Goal: Task Accomplishment & Management: Manage account settings

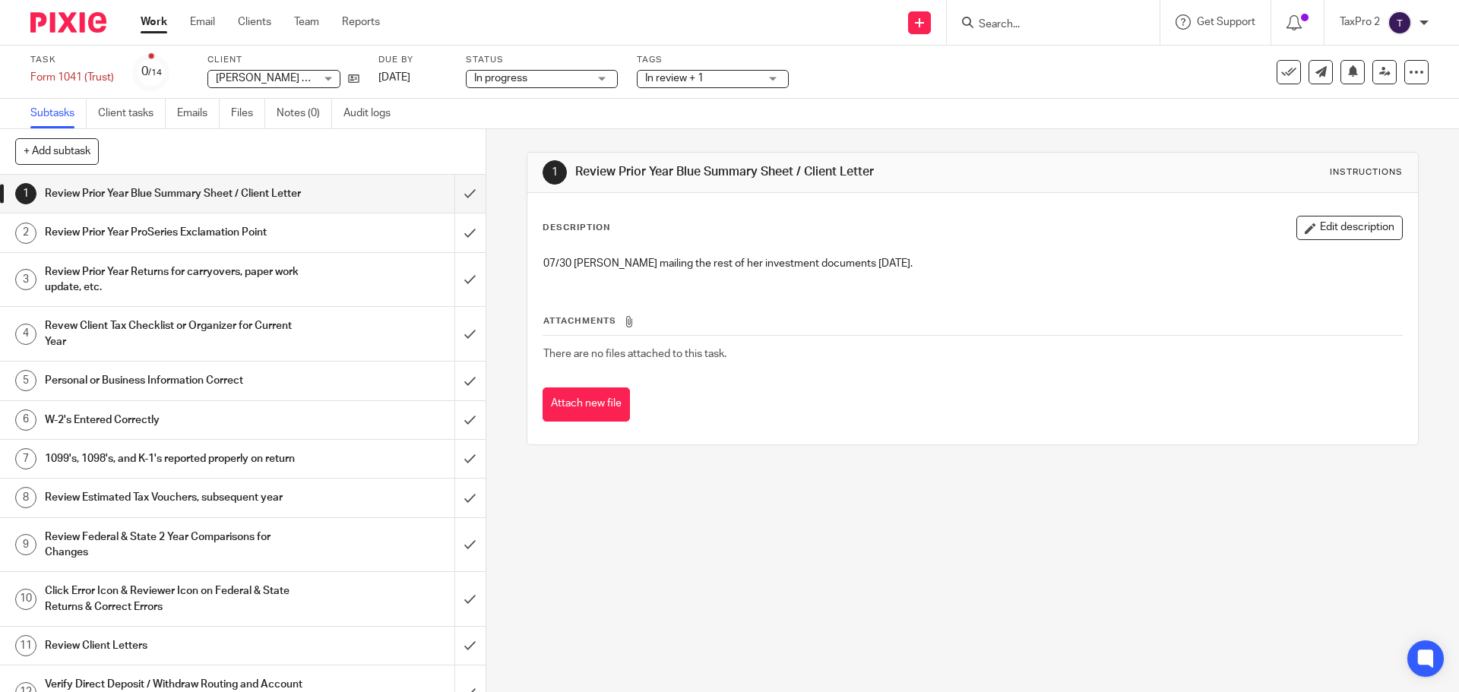
click at [994, 21] on input "Search" at bounding box center [1045, 25] width 137 height 14
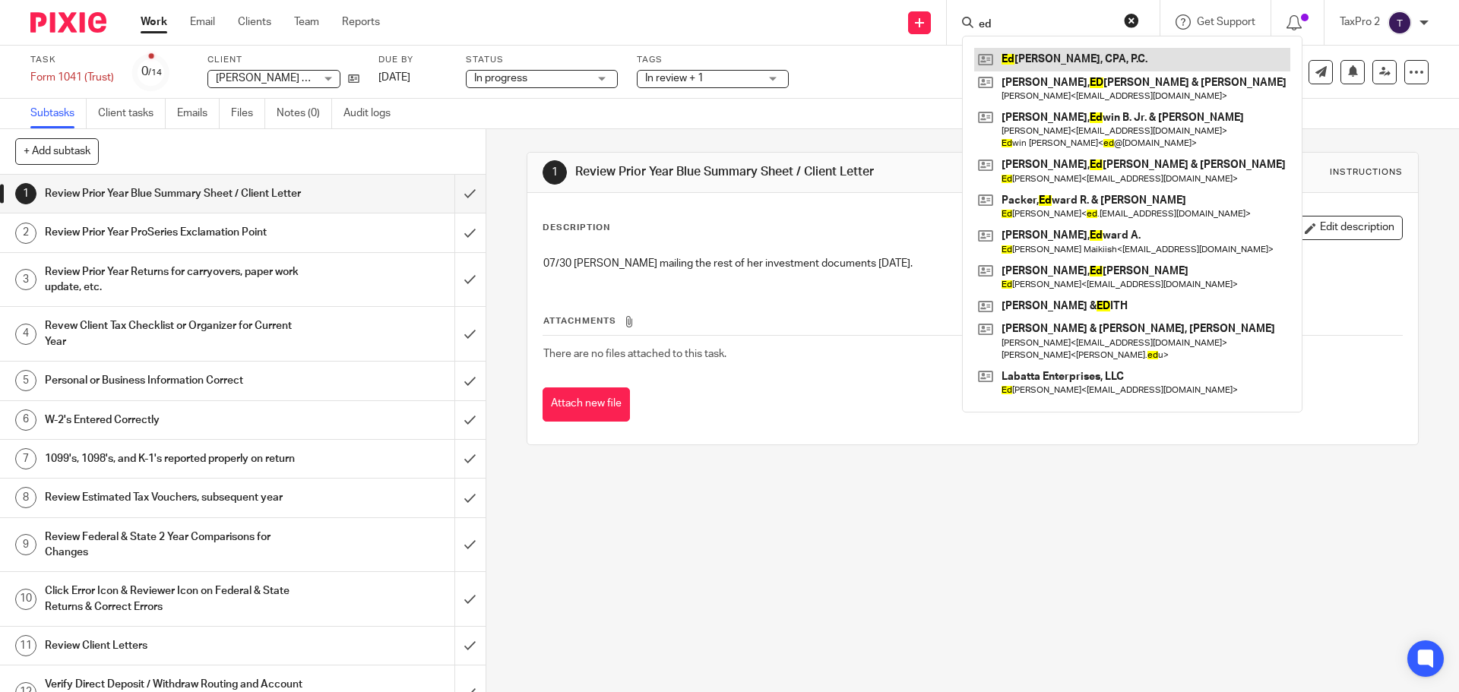
type input "ed"
click at [1079, 54] on link at bounding box center [1132, 59] width 316 height 23
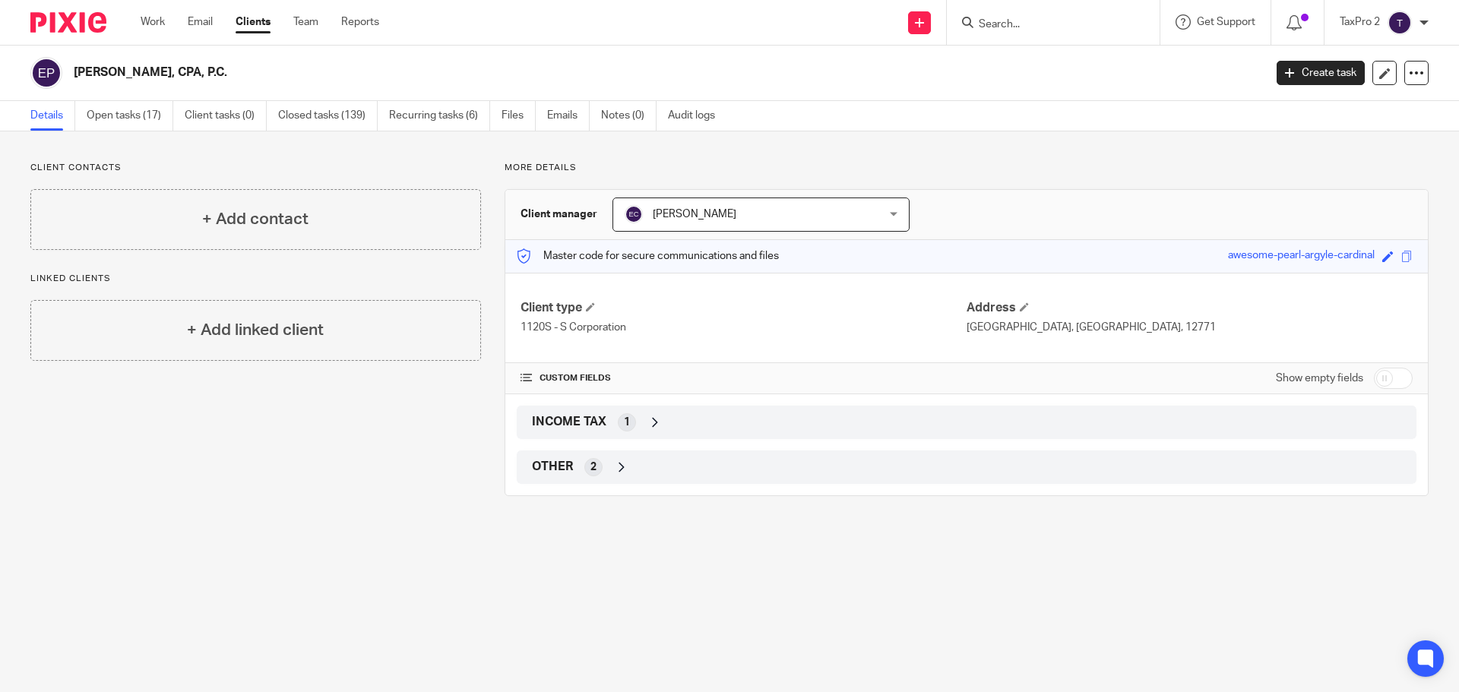
click at [1005, 19] on input "Search" at bounding box center [1045, 25] width 137 height 14
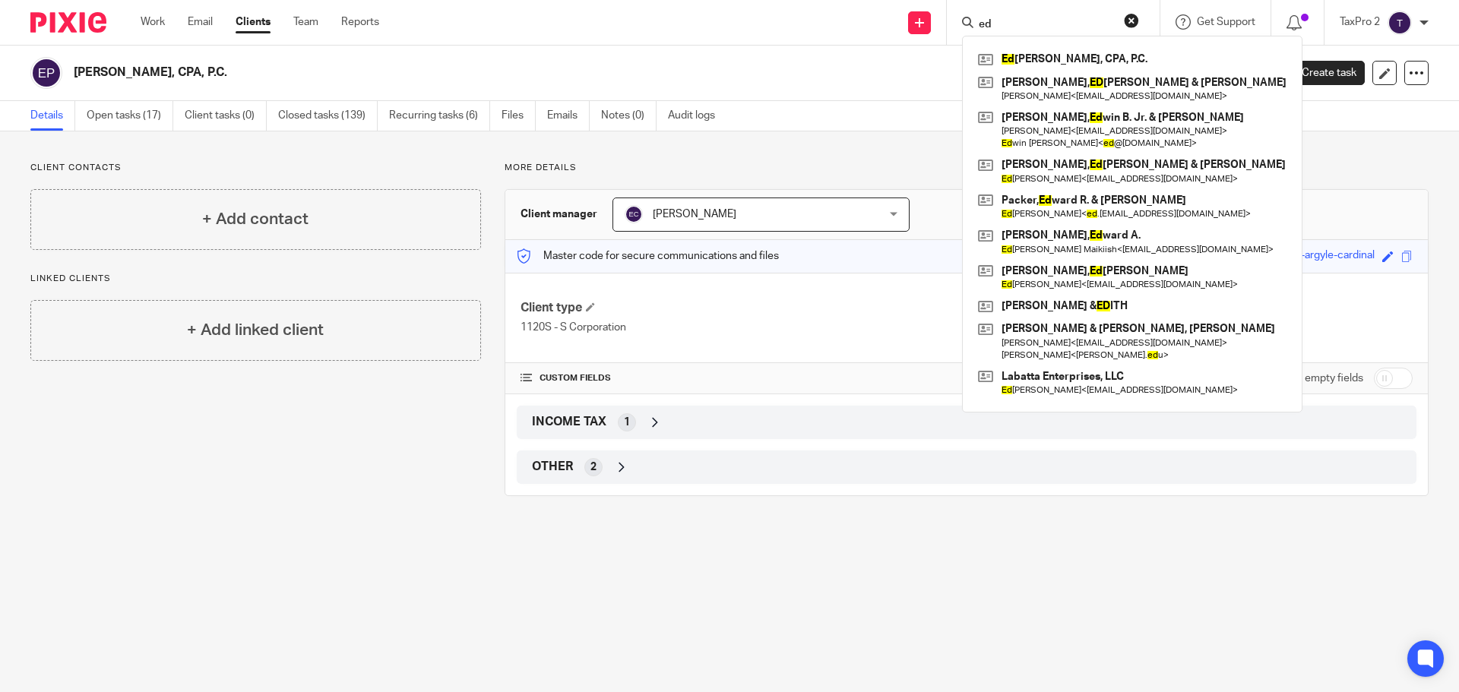
type input "e"
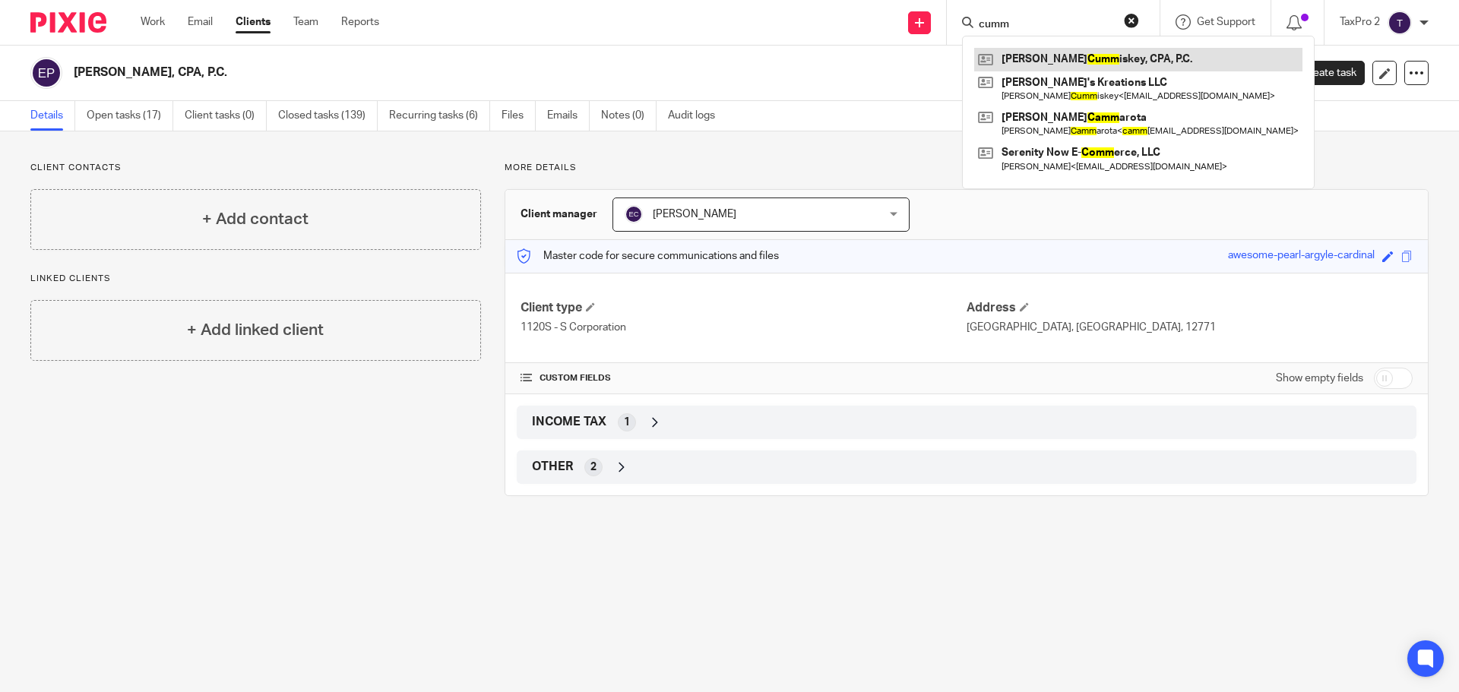
type input "cumm"
click at [1063, 56] on link at bounding box center [1138, 59] width 328 height 23
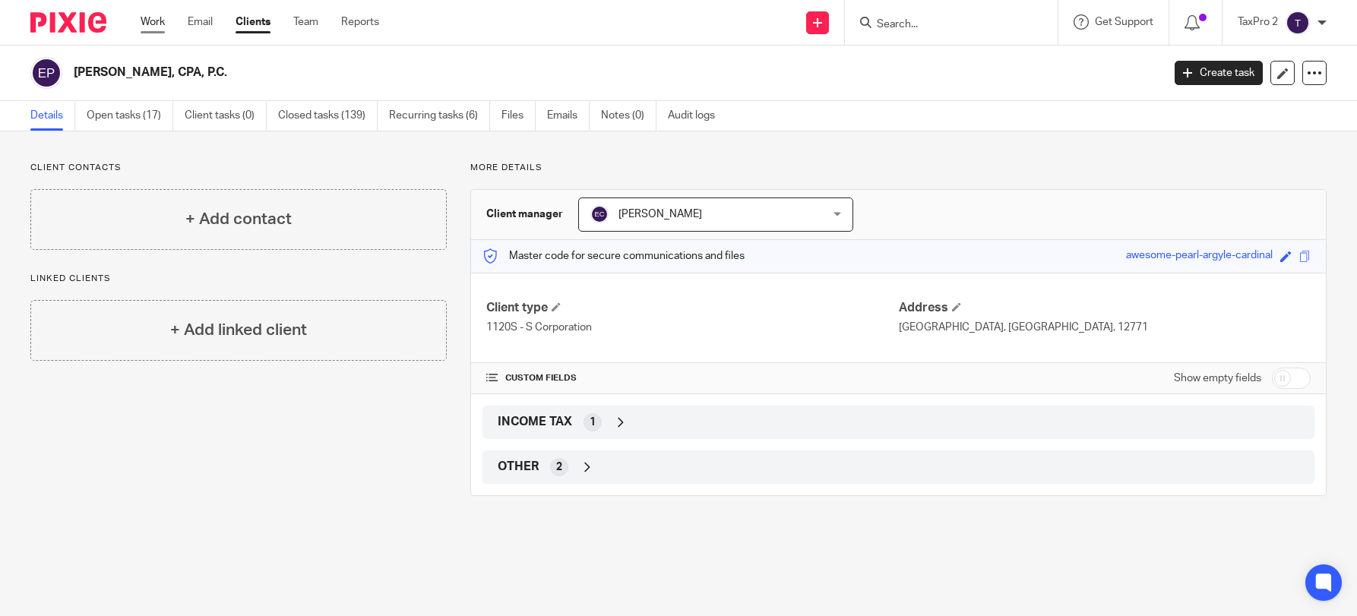
click at [158, 24] on link "Work" at bounding box center [153, 21] width 24 height 15
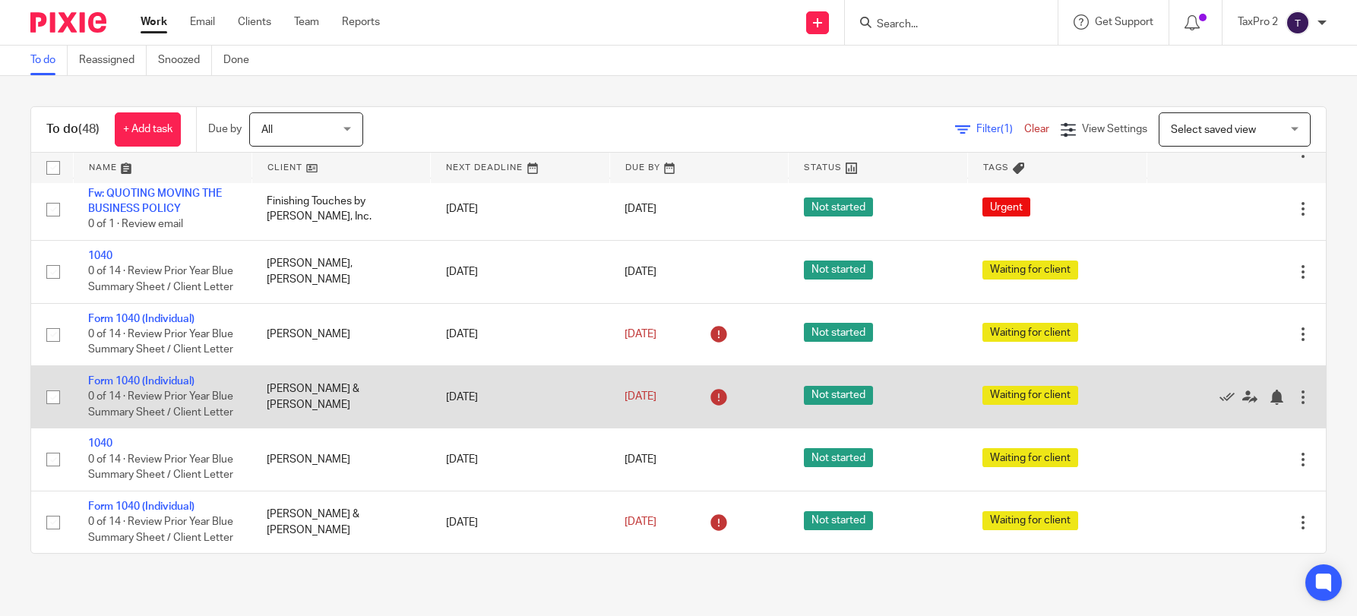
scroll to position [3020, 0]
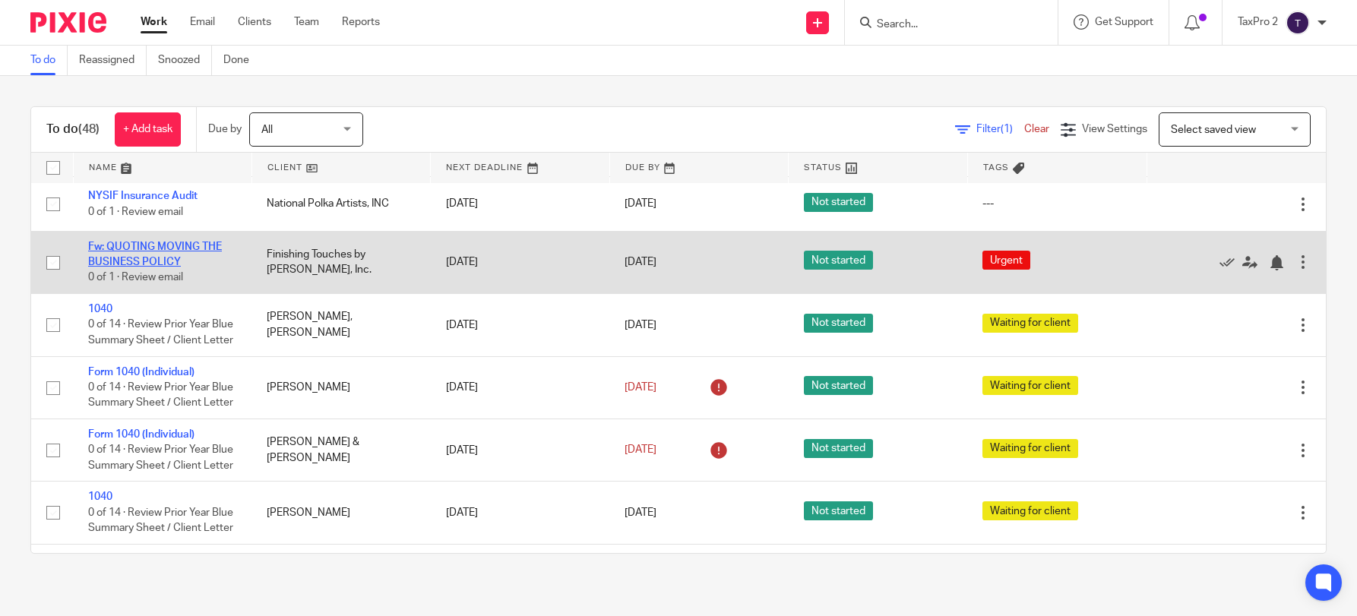
click at [151, 267] on link "Fw: QUOTING MOVING THE BUSINESS POLICY" at bounding box center [155, 255] width 134 height 26
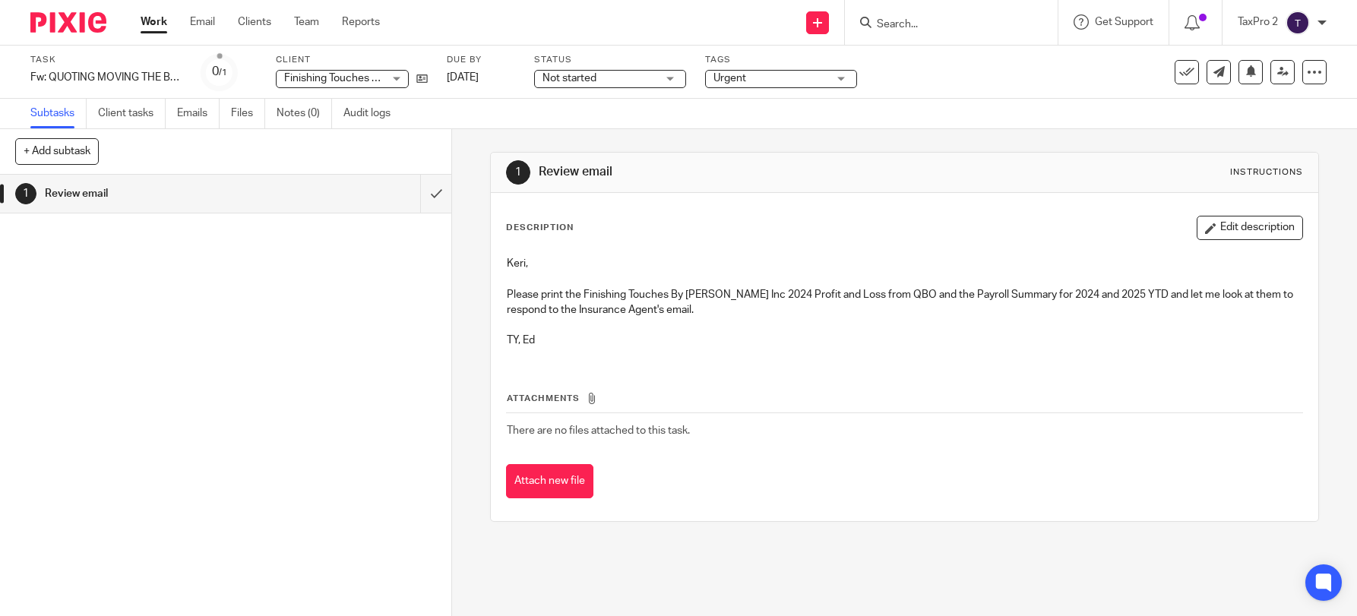
click at [160, 24] on link "Work" at bounding box center [154, 21] width 27 height 15
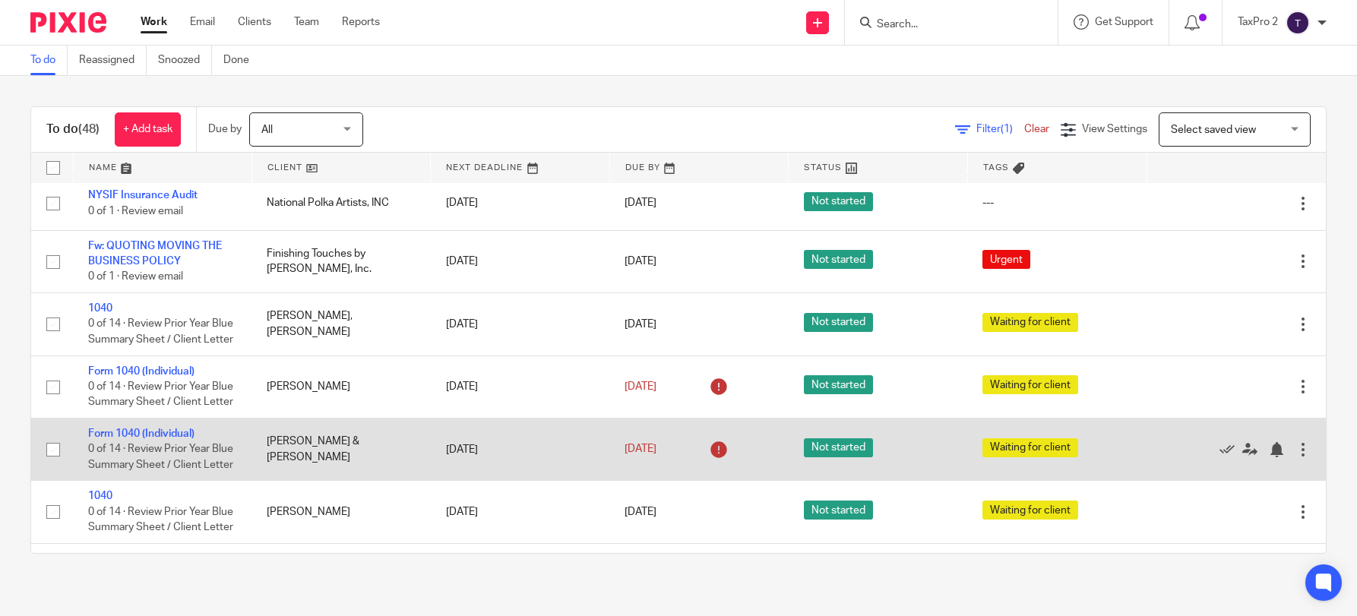
scroll to position [3020, 0]
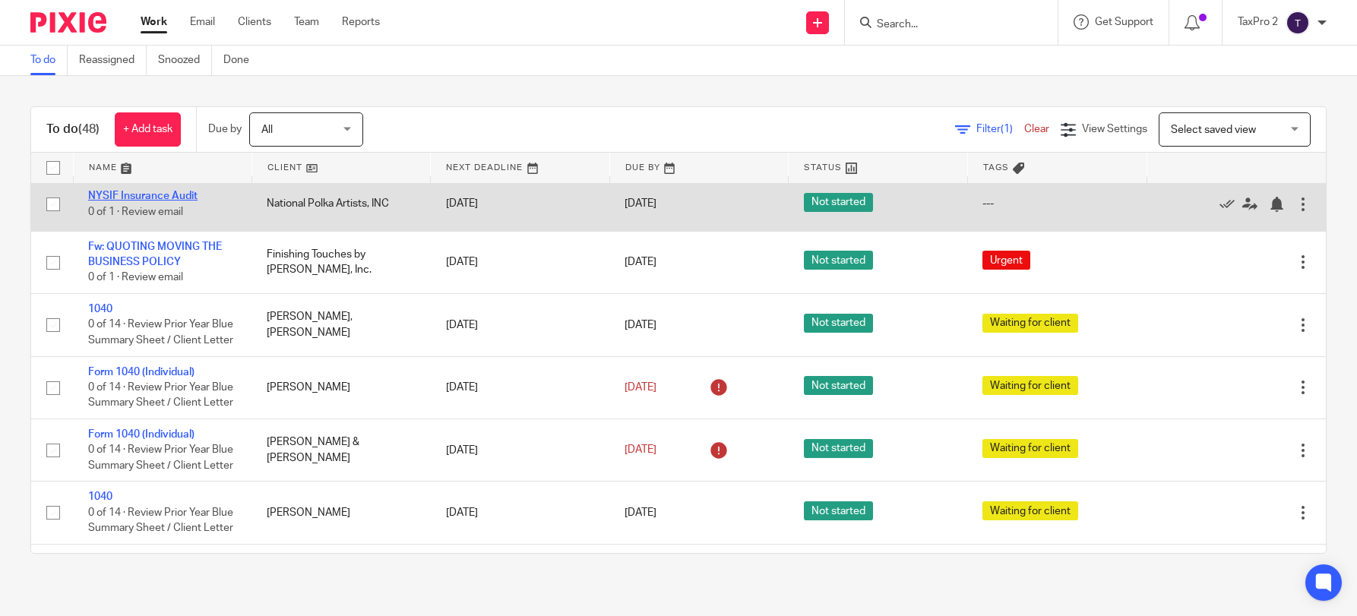
click at [156, 201] on link "NYSIF Insurance Audit" at bounding box center [142, 196] width 109 height 11
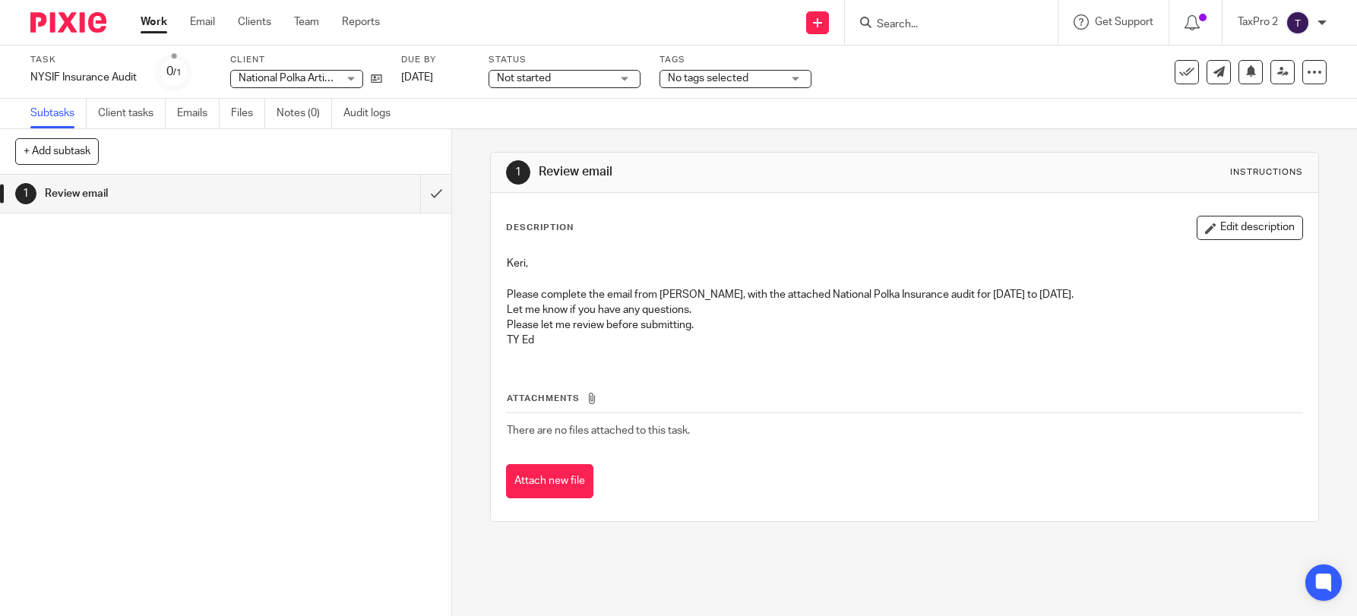
click at [564, 72] on span "Not started" at bounding box center [554, 79] width 114 height 16
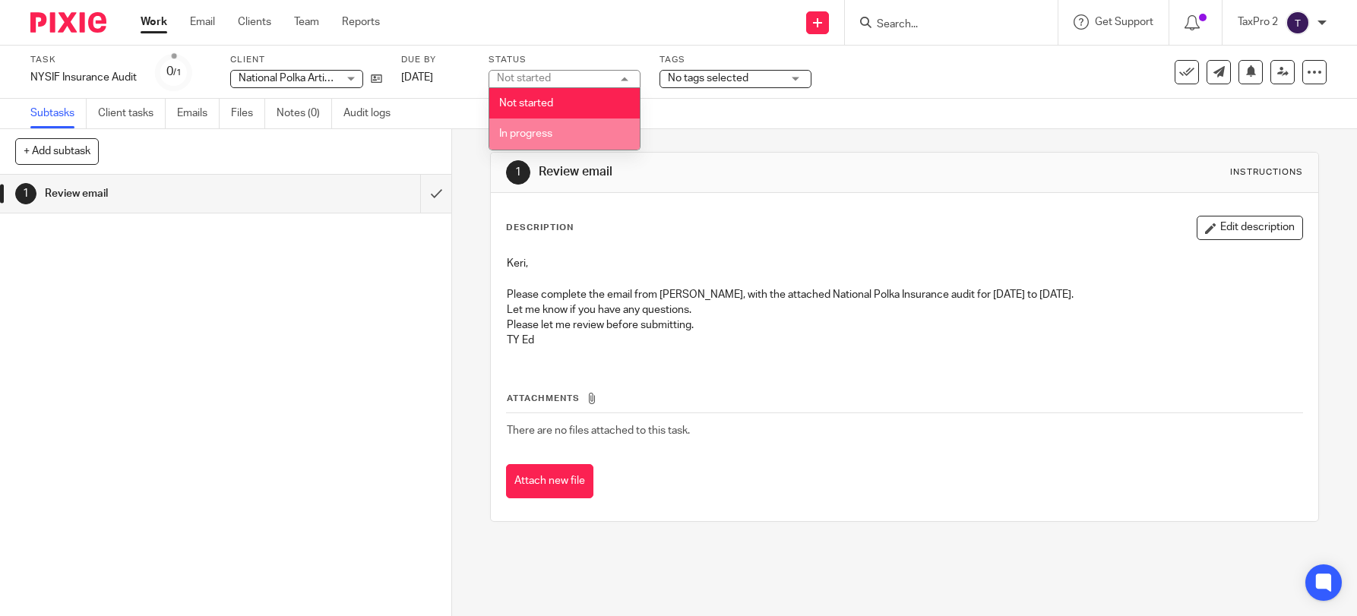
click at [522, 136] on span "In progress" at bounding box center [525, 133] width 53 height 11
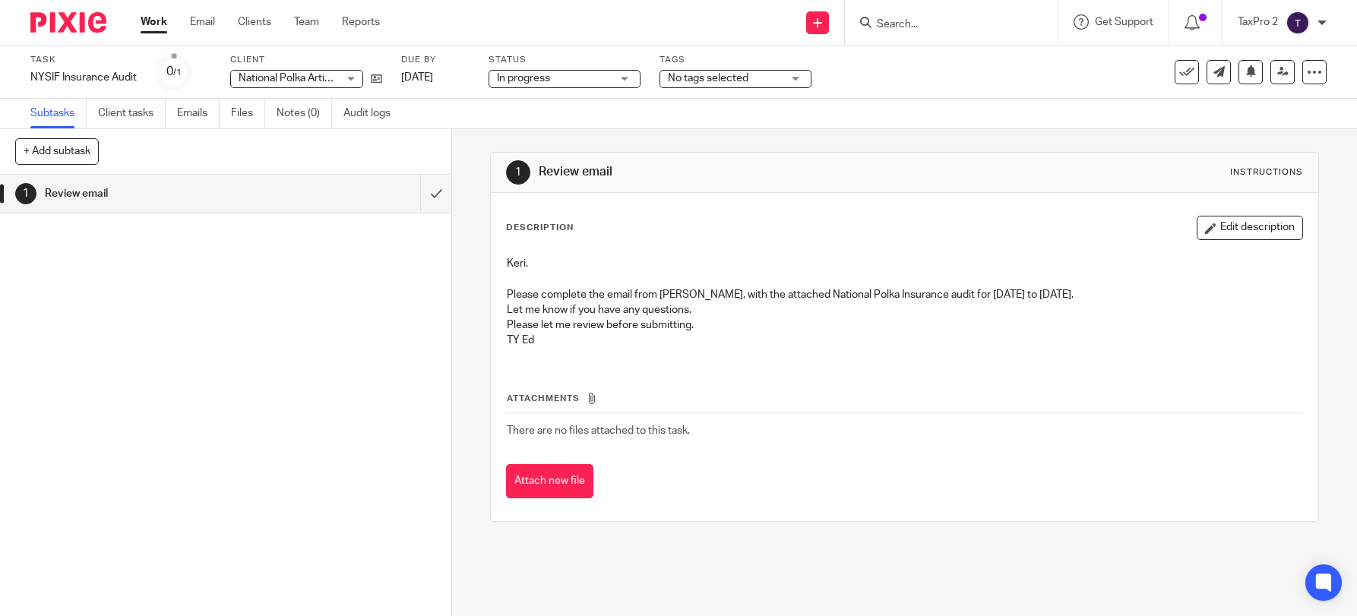
click at [146, 25] on link "Work" at bounding box center [154, 21] width 27 height 15
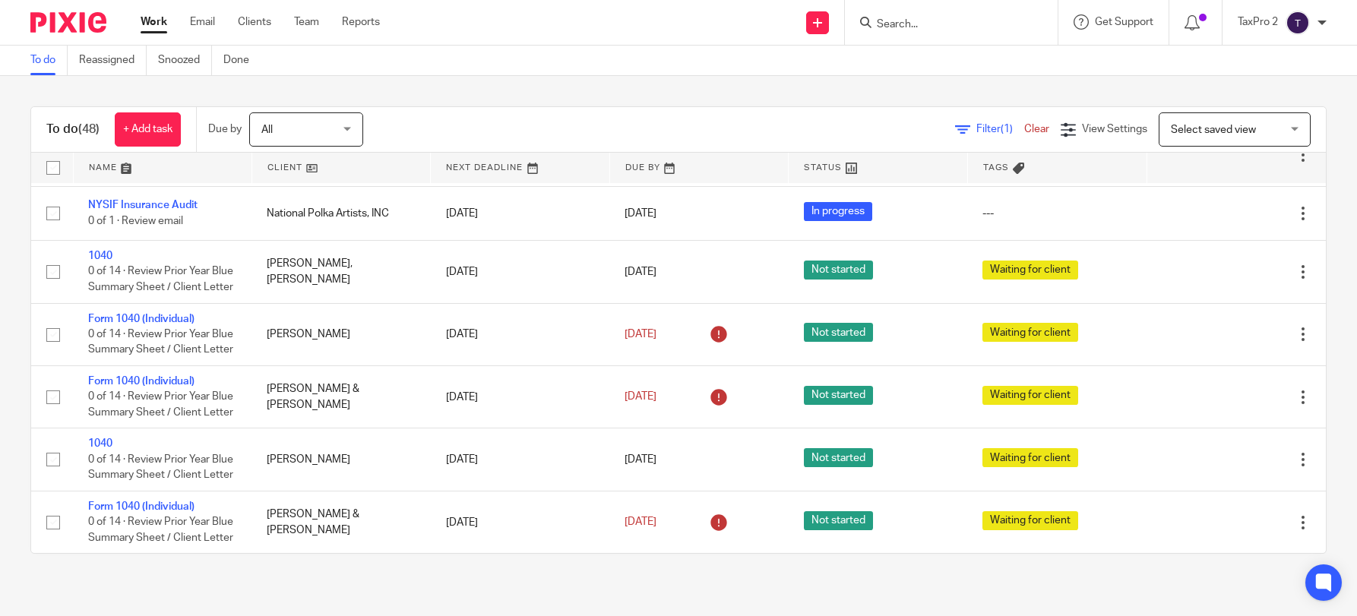
scroll to position [3105, 0]
click at [137, 186] on td "Fw: QUOTING MOVING THE BUSINESS POLICY 0 of 1 · Review email" at bounding box center [162, 155] width 179 height 62
click at [135, 160] on link "Fw: QUOTING MOVING THE BUSINESS POLICY" at bounding box center [155, 147] width 134 height 26
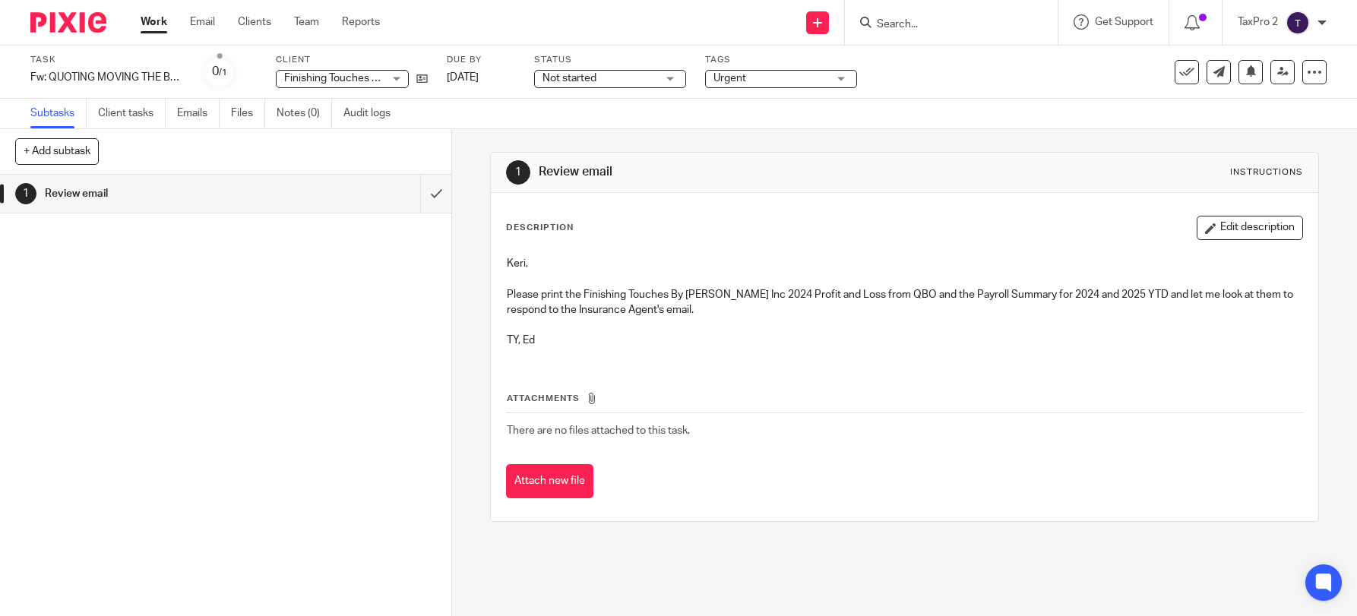
click at [584, 77] on span "Not started" at bounding box center [570, 78] width 54 height 11
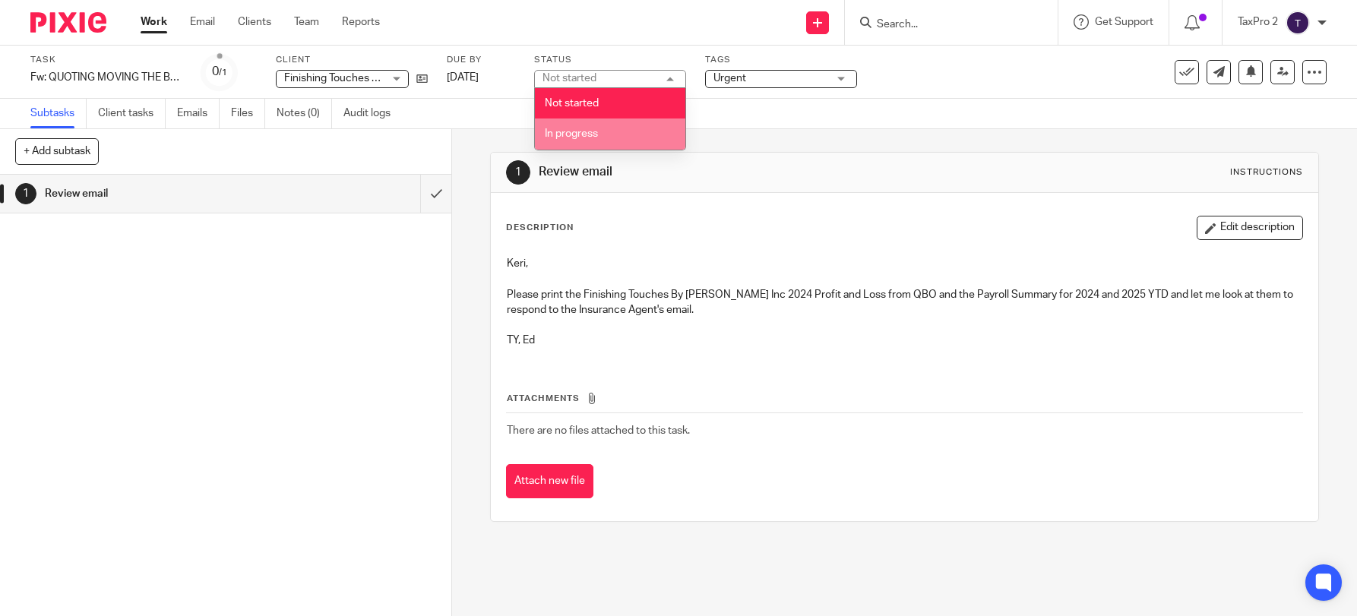
click at [590, 137] on span "In progress" at bounding box center [571, 133] width 53 height 11
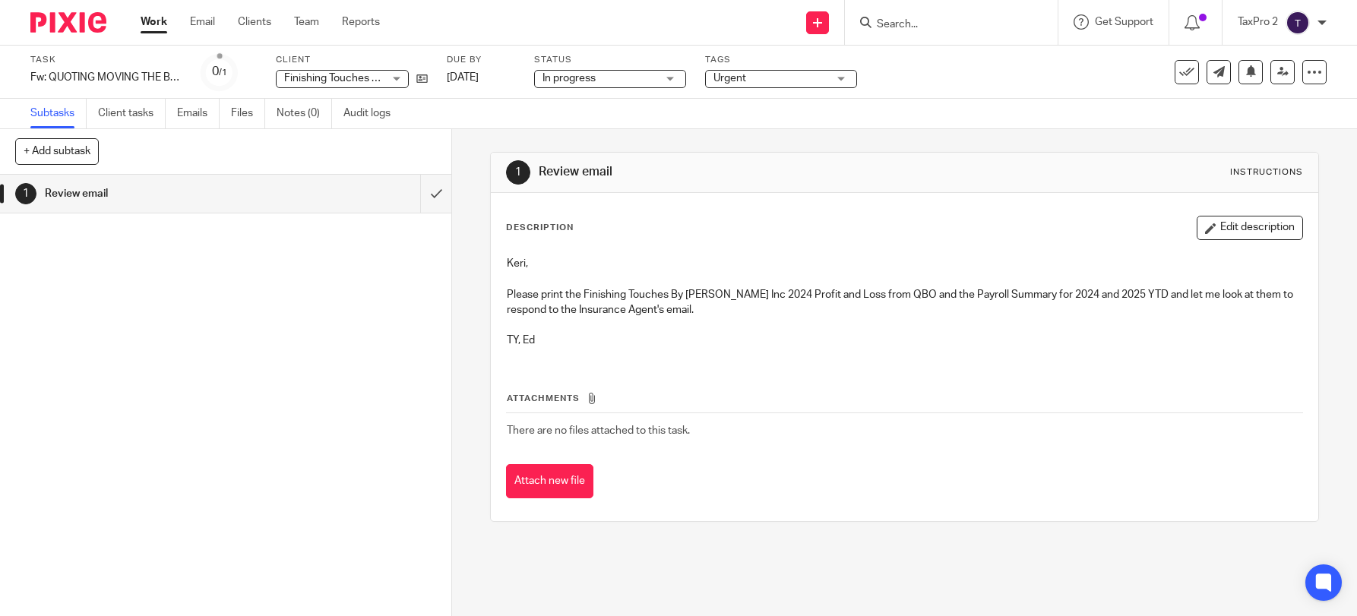
click at [1179, 76] on icon at bounding box center [1186, 72] width 15 height 15
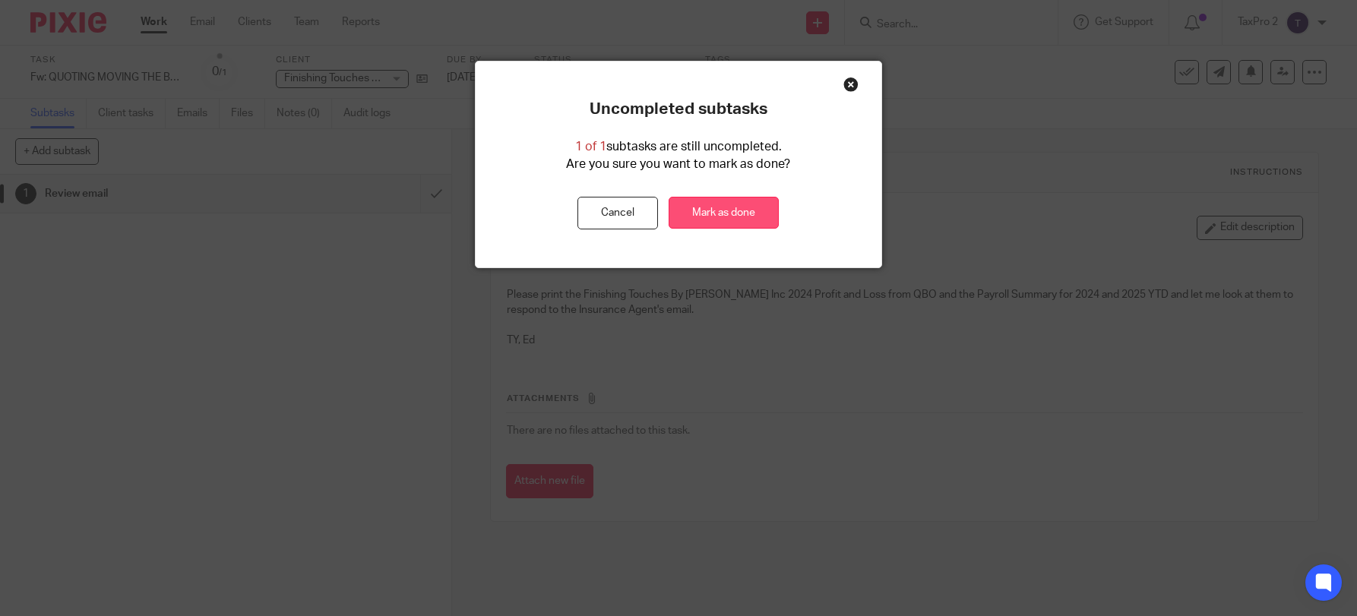
click at [715, 216] on link "Mark as done" at bounding box center [724, 213] width 110 height 33
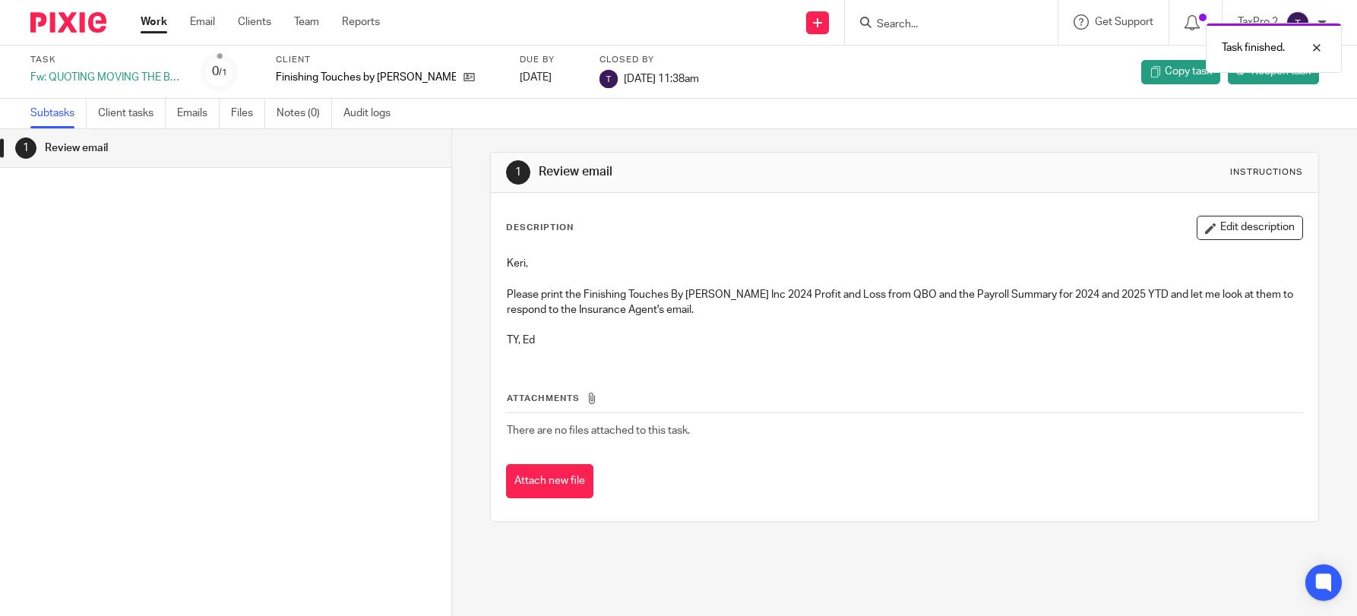
click at [154, 21] on link "Work" at bounding box center [154, 21] width 27 height 15
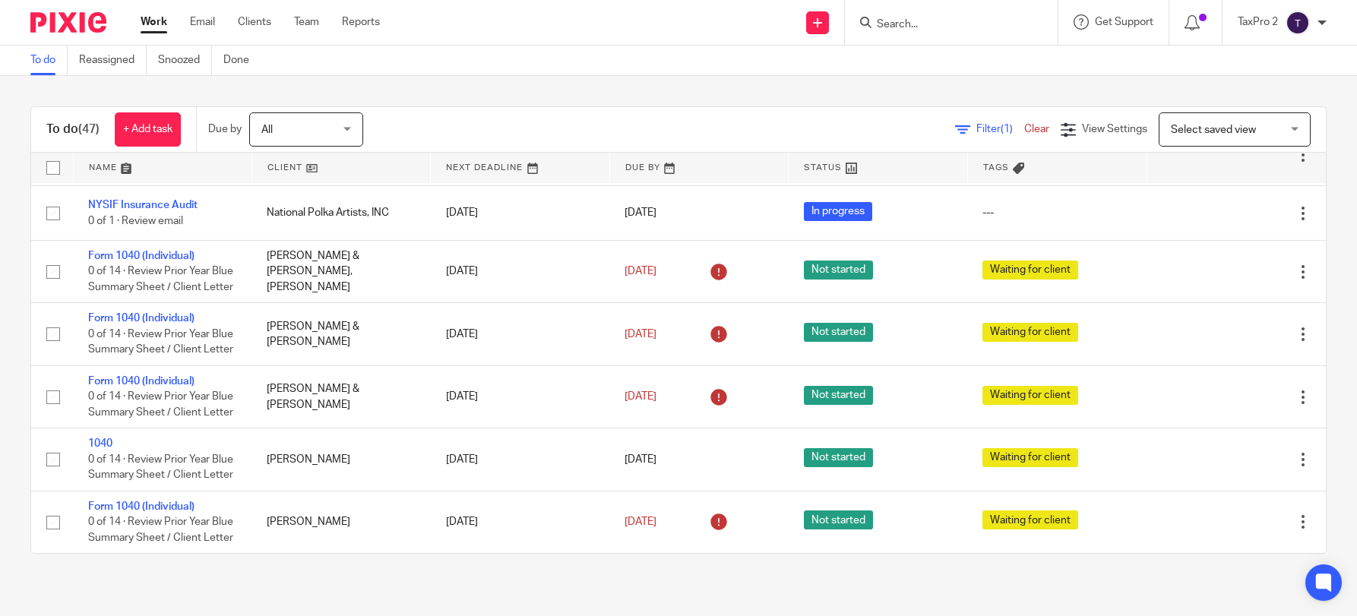
scroll to position [3261, 0]
